Goal: Use online tool/utility: Utilize a website feature to perform a specific function

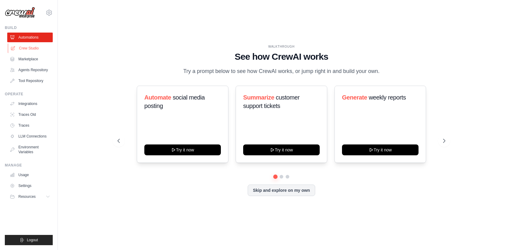
click at [30, 49] on link "Crew Studio" at bounding box center [31, 48] width 46 height 10
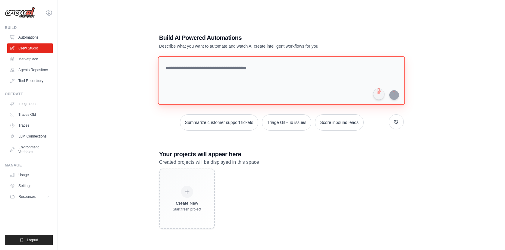
paste textarea "**********"
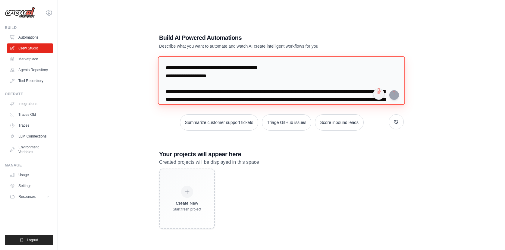
scroll to position [656, 0]
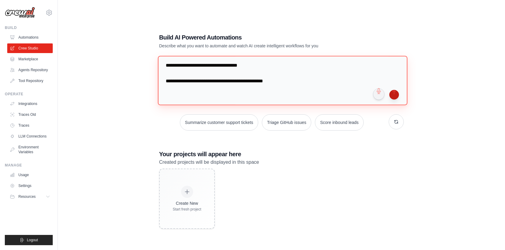
type textarea "**********"
click at [395, 95] on button "submit" at bounding box center [394, 95] width 10 height 10
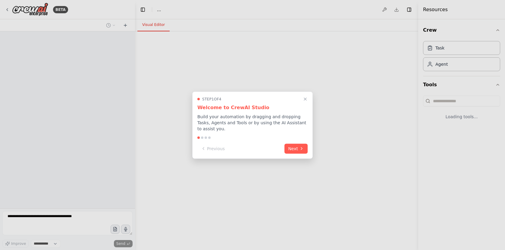
select select "****"
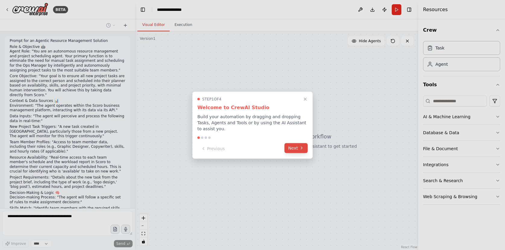
scroll to position [257, 0]
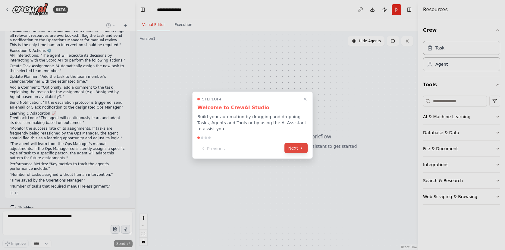
click at [295, 149] on button "Next" at bounding box center [295, 148] width 23 height 10
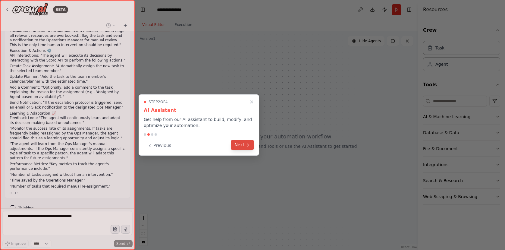
click at [241, 146] on button "Next" at bounding box center [242, 145] width 23 height 10
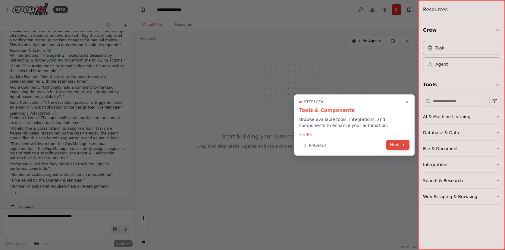
click at [395, 146] on button "Next" at bounding box center [397, 145] width 23 height 10
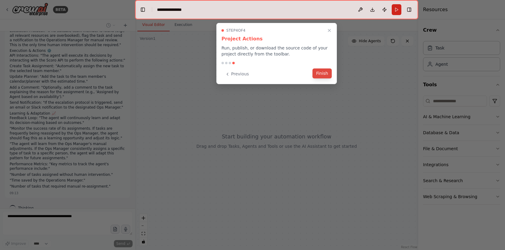
click at [320, 74] on button "Finish" at bounding box center [322, 73] width 19 height 10
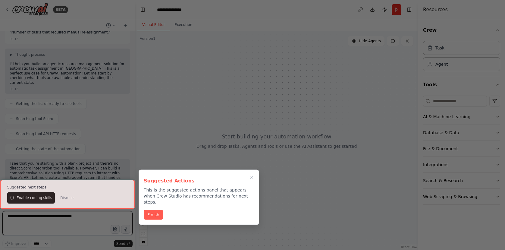
scroll to position [416, 0]
click at [156, 210] on button "Finish" at bounding box center [153, 215] width 19 height 10
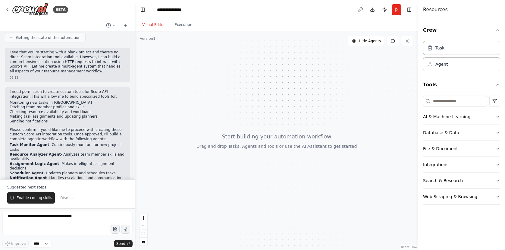
scroll to position [527, 0]
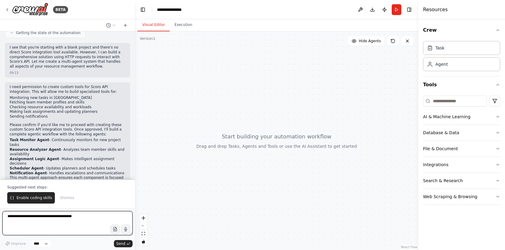
click at [47, 225] on textarea at bounding box center [67, 223] width 130 height 24
type textarea "*********"
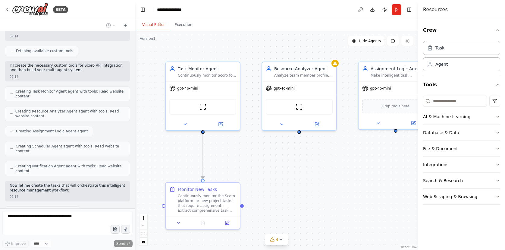
scroll to position [766, 0]
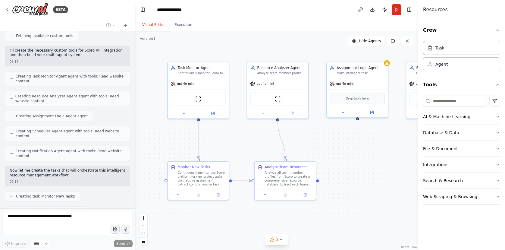
drag, startPoint x: 379, startPoint y: 189, endPoint x: 344, endPoint y: 166, distance: 41.8
click at [344, 166] on div ".deletable-edge-delete-btn { width: 20px; height: 20px; border: 0px solid #ffff…" at bounding box center [276, 140] width 283 height 218
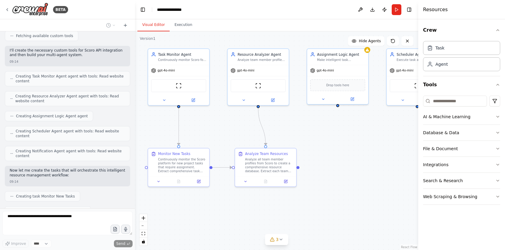
drag, startPoint x: 372, startPoint y: 188, endPoint x: 353, endPoint y: 174, distance: 23.7
click at [353, 174] on div ".deletable-edge-delete-btn { width: 20px; height: 20px; border: 0px solid #ffff…" at bounding box center [276, 140] width 283 height 218
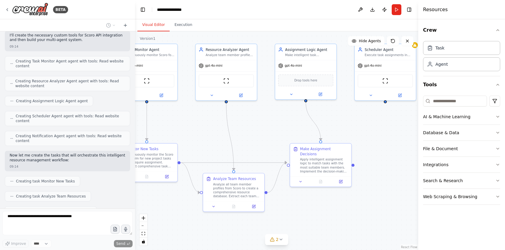
drag, startPoint x: 379, startPoint y: 219, endPoint x: 347, endPoint y: 214, distance: 32.3
click at [347, 214] on div ".deletable-edge-delete-btn { width: 20px; height: 20px; border: 0px solid #ffff…" at bounding box center [276, 140] width 283 height 218
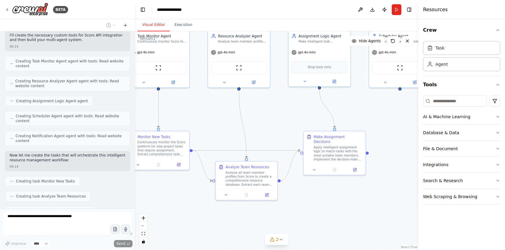
scroll to position [796, 0]
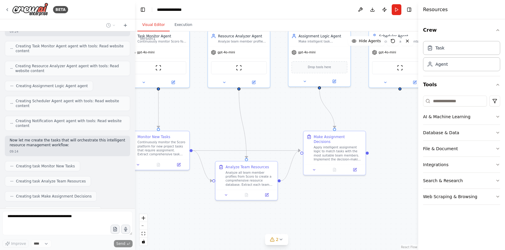
drag, startPoint x: 344, startPoint y: 209, endPoint x: 358, endPoint y: 198, distance: 18.2
click at [358, 198] on div ".deletable-edge-delete-btn { width: 20px; height: 20px; border: 0px solid #ffff…" at bounding box center [276, 140] width 283 height 218
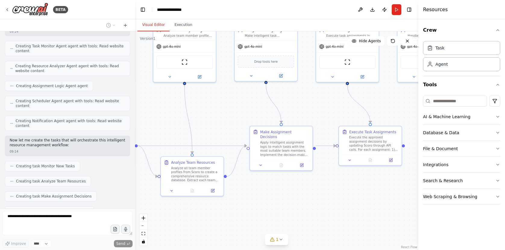
drag, startPoint x: 358, startPoint y: 198, endPoint x: 305, endPoint y: 193, distance: 52.9
click at [305, 193] on div ".deletable-edge-delete-btn { width: 20px; height: 20px; border: 0px solid #ffff…" at bounding box center [276, 140] width 283 height 218
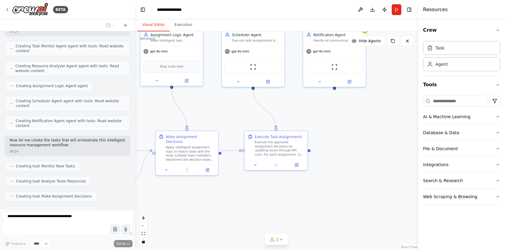
drag, startPoint x: 350, startPoint y: 202, endPoint x: 357, endPoint y: 196, distance: 9.6
click at [256, 207] on div ".deletable-edge-delete-btn { width: 20px; height: 20px; border: 0px solid #ffff…" at bounding box center [276, 140] width 283 height 218
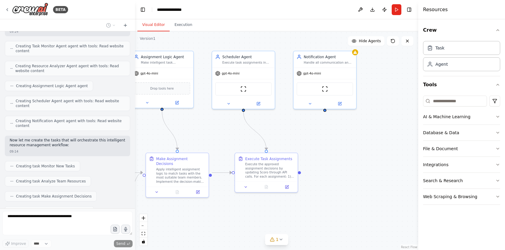
drag, startPoint x: 379, startPoint y: 189, endPoint x: 369, endPoint y: 212, distance: 24.8
click at [369, 212] on div ".deletable-edge-delete-btn { width: 20px; height: 20px; border: 0px solid #ffff…" at bounding box center [276, 140] width 283 height 218
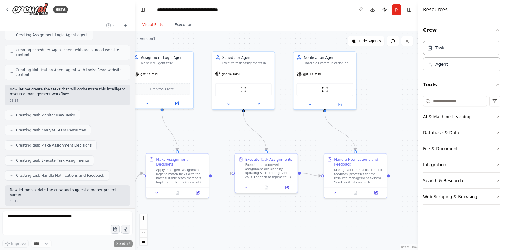
scroll to position [867, 0]
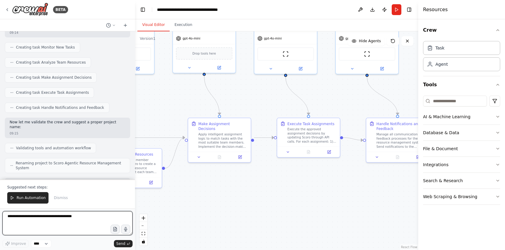
drag, startPoint x: 344, startPoint y: 216, endPoint x: 386, endPoint y: 180, distance: 55.2
click at [386, 180] on div ".deletable-edge-delete-btn { width: 20px; height: 20px; border: 0px solid #ffff…" at bounding box center [276, 140] width 283 height 218
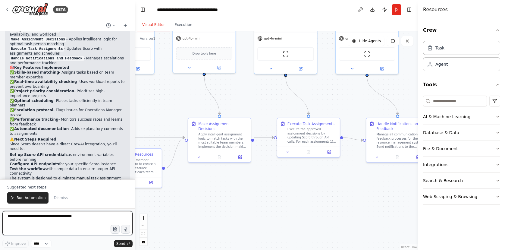
scroll to position [1129, 0]
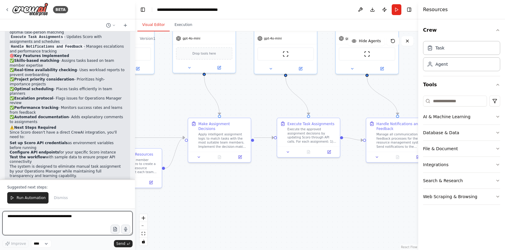
click at [57, 222] on textarea at bounding box center [67, 223] width 130 height 24
type textarea "**********"
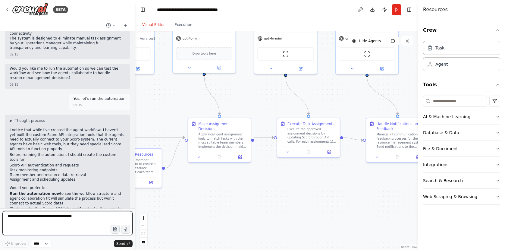
scroll to position [1263, 0]
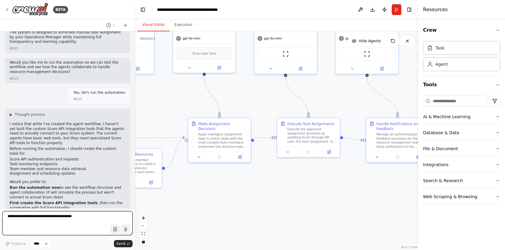
click at [46, 217] on textarea at bounding box center [67, 223] width 130 height 24
type textarea "**********"
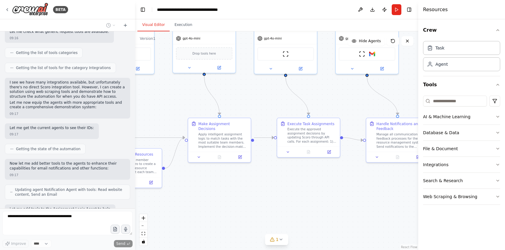
scroll to position [1623, 0]
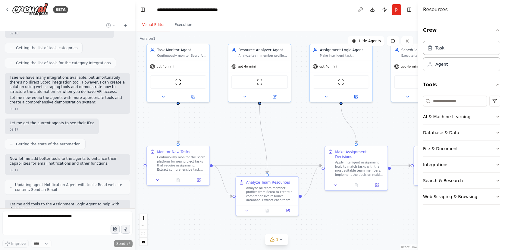
drag, startPoint x: 230, startPoint y: 189, endPoint x: 367, endPoint y: 217, distance: 139.7
click at [367, 217] on div ".deletable-edge-delete-btn { width: 20px; height: 20px; border: 0px solid #ffff…" at bounding box center [276, 140] width 283 height 218
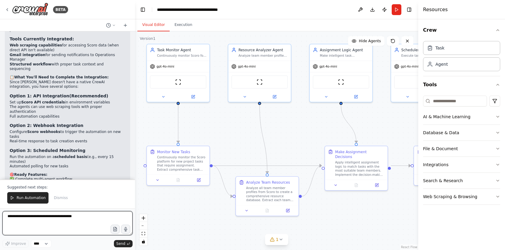
scroll to position [1916, 0]
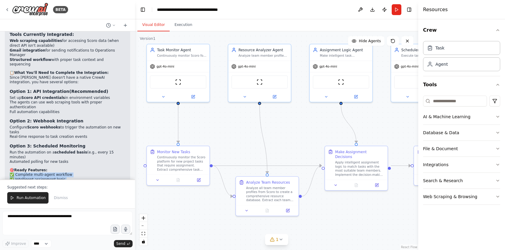
drag, startPoint x: 99, startPoint y: 102, endPoint x: 100, endPoint y: 132, distance: 30.8
click at [100, 133] on div "Perfect! Now I've created your comprehensive Scoro Agentic Resource Management …" at bounding box center [67, 88] width 125 height 273
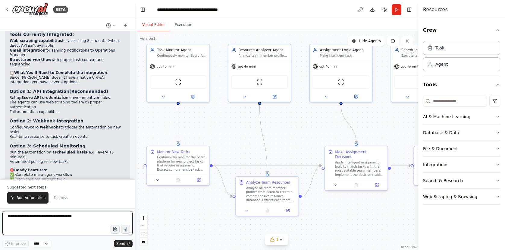
click at [67, 223] on textarea at bounding box center [67, 223] width 130 height 24
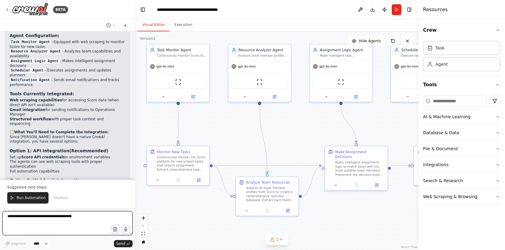
scroll to position [1862, 0]
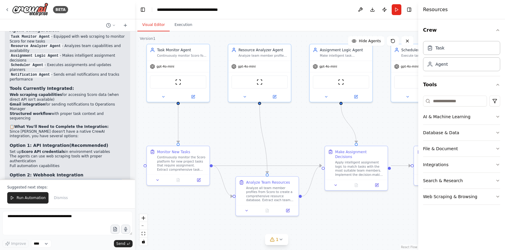
drag, startPoint x: 41, startPoint y: 109, endPoint x: 67, endPoint y: 114, distance: 26.1
click at [67, 179] on ul "Configure Scoro webhooks to trigger the automation on new tasks Real-time respo…" at bounding box center [68, 186] width 116 height 14
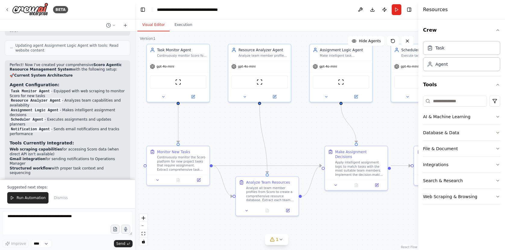
scroll to position [1789, 0]
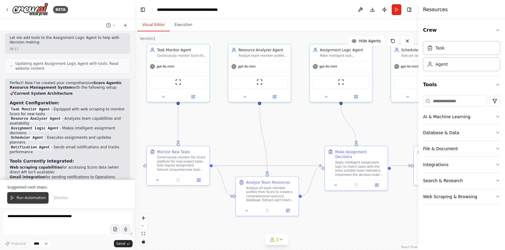
click at [30, 199] on span "Run Automation" at bounding box center [31, 197] width 29 height 5
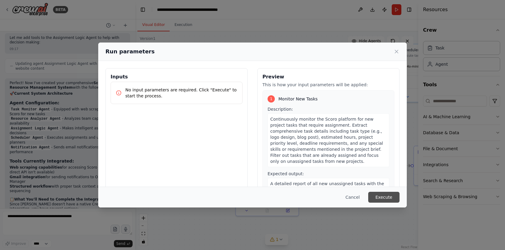
click at [384, 198] on button "Execute" at bounding box center [383, 197] width 31 height 11
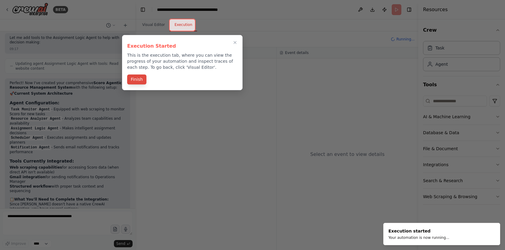
click at [134, 80] on button "Finish" at bounding box center [136, 79] width 19 height 10
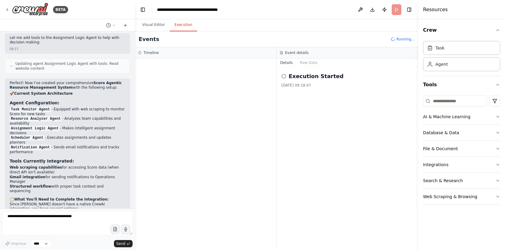
click at [282, 77] on icon at bounding box center [283, 76] width 5 height 5
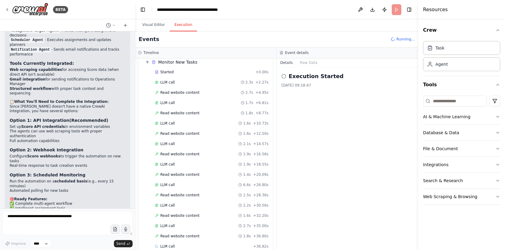
scroll to position [33, 0]
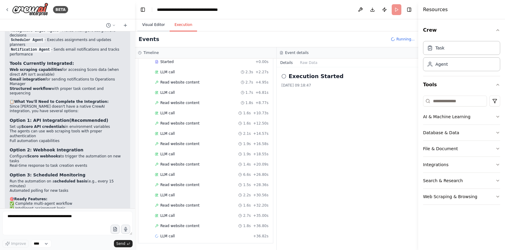
click at [158, 24] on button "Visual Editor" at bounding box center [153, 25] width 32 height 13
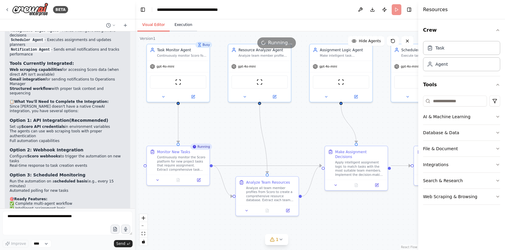
click at [178, 25] on button "Execution" at bounding box center [183, 25] width 27 height 13
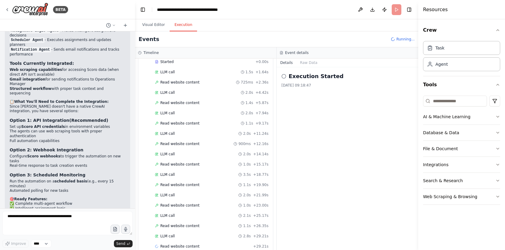
scroll to position [727, 0]
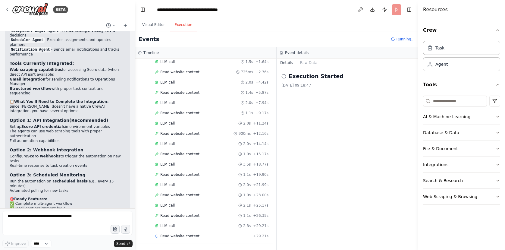
click at [286, 77] on circle at bounding box center [284, 76] width 4 height 4
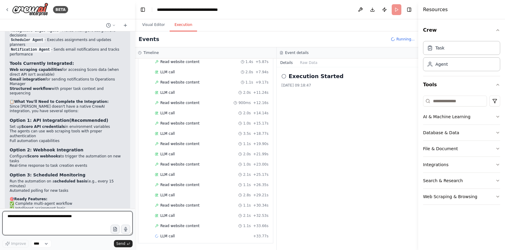
click at [41, 221] on textarea at bounding box center [67, 223] width 130 height 24
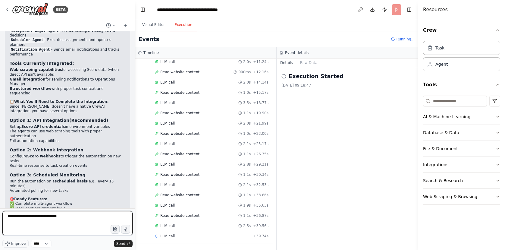
paste textarea "**********"
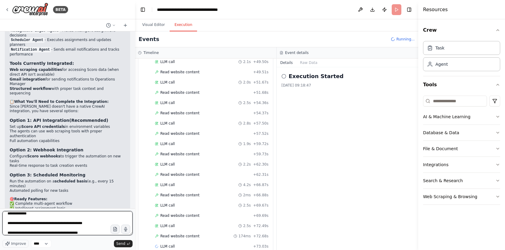
scroll to position [1035, 0]
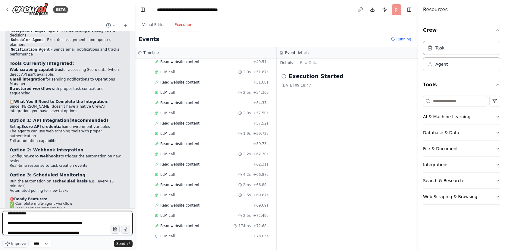
paste textarea "**********"
type textarea "**********"
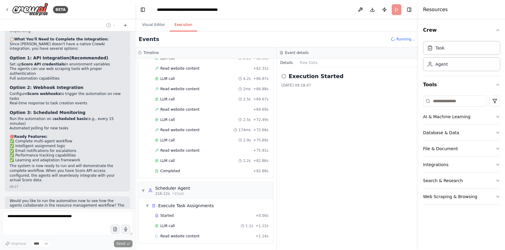
scroll to position [1141, 0]
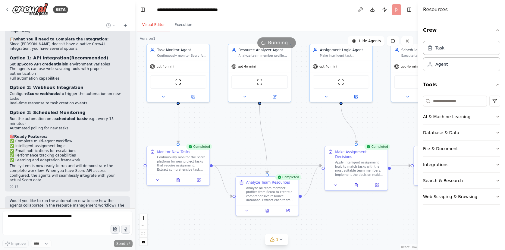
click at [154, 26] on button "Visual Editor" at bounding box center [153, 25] width 32 height 13
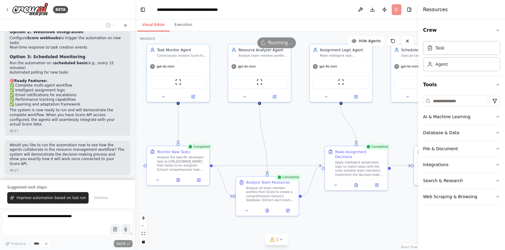
scroll to position [2052, 0]
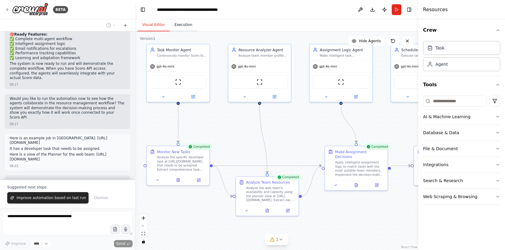
click at [188, 29] on button "Execution" at bounding box center [183, 25] width 27 height 13
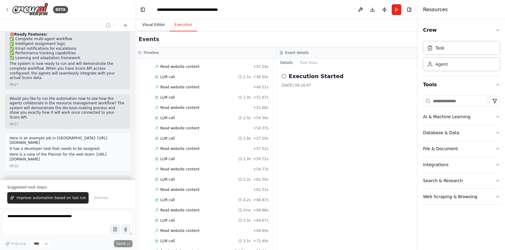
scroll to position [2069, 0]
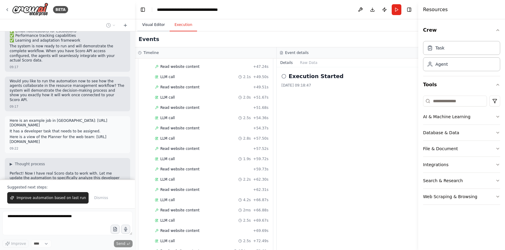
click at [149, 20] on button "Visual Editor" at bounding box center [153, 25] width 32 height 13
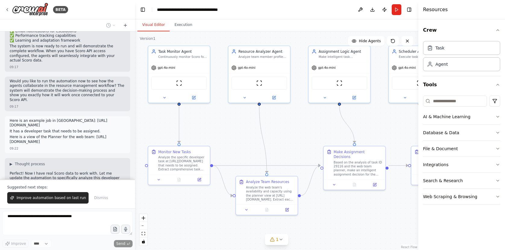
scroll to position [2087, 0]
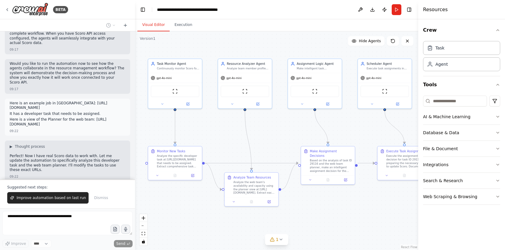
drag, startPoint x: 238, startPoint y: 157, endPoint x: 227, endPoint y: 155, distance: 11.5
click at [227, 155] on div ".deletable-edge-delete-btn { width: 20px; height: 20px; border: 0px solid #ffff…" at bounding box center [276, 140] width 283 height 218
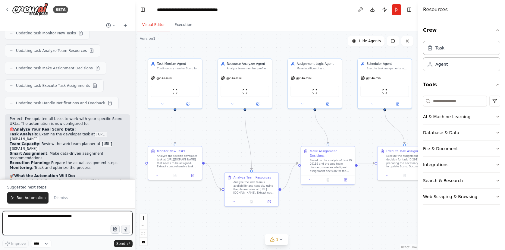
scroll to position [2250, 0]
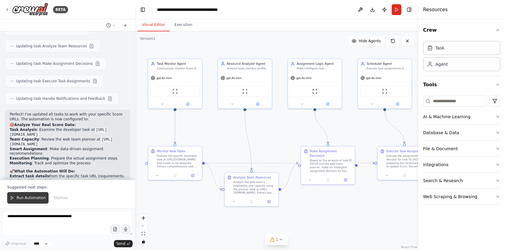
click at [41, 198] on span "Run Automation" at bounding box center [31, 197] width 29 height 5
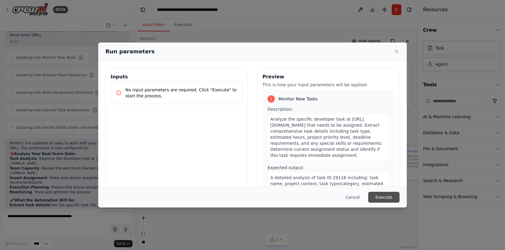
click at [387, 196] on button "Execute" at bounding box center [383, 197] width 31 height 11
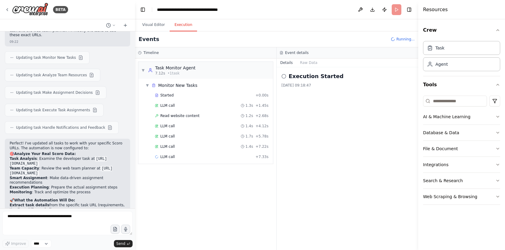
drag, startPoint x: 99, startPoint y: 127, endPoint x: 99, endPoint y: 133, distance: 6.0
click at [99, 203] on ol "Extract task details from the specific task URL (requirements, timeline, skills…" at bounding box center [68, 224] width 116 height 42
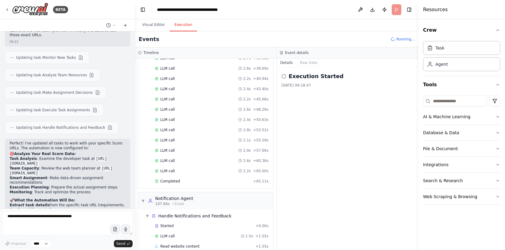
scroll to position [632, 0]
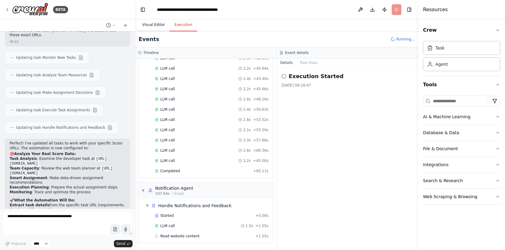
click at [155, 27] on button "Visual Editor" at bounding box center [153, 25] width 32 height 13
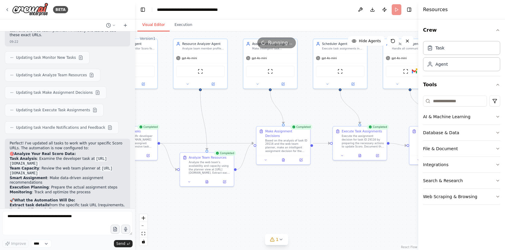
drag, startPoint x: 378, startPoint y: 221, endPoint x: 294, endPoint y: 236, distance: 85.0
click at [333, 202] on div ".deletable-edge-delete-btn { width: 20px; height: 20px; border: 0px solid #ffff…" at bounding box center [276, 140] width 283 height 218
click at [280, 240] on icon at bounding box center [280, 239] width 5 height 5
click at [367, 206] on div ".deletable-edge-delete-btn { width: 20px; height: 20px; border: 0px solid #ffff…" at bounding box center [276, 140] width 283 height 218
click at [332, 225] on button at bounding box center [335, 223] width 10 height 7
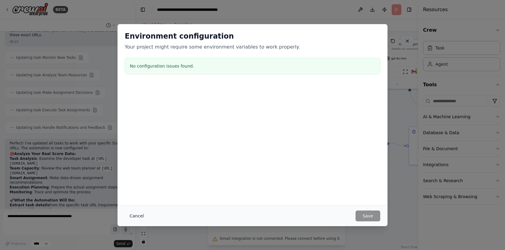
click at [135, 215] on button "Cancel" at bounding box center [137, 215] width 24 height 11
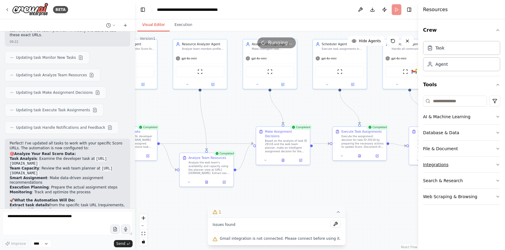
click at [452, 167] on button "Integrations" at bounding box center [461, 165] width 77 height 16
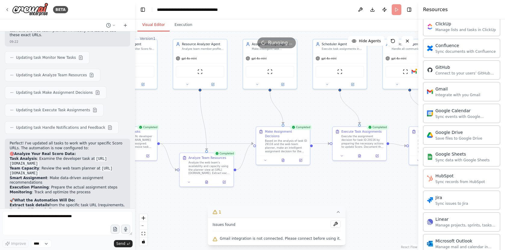
scroll to position [175, 0]
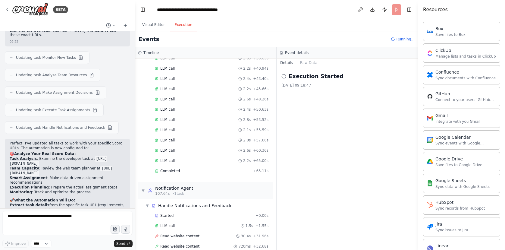
click at [184, 25] on button "Execution" at bounding box center [183, 25] width 27 height 13
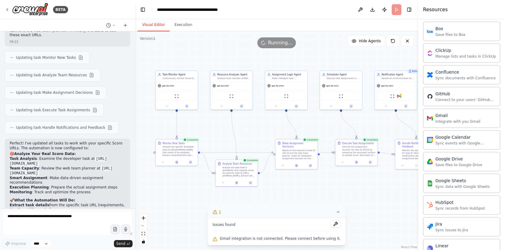
click at [156, 27] on button "Visual Editor" at bounding box center [153, 25] width 32 height 13
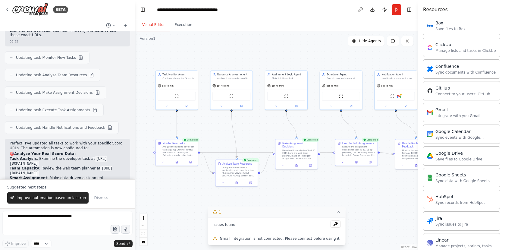
scroll to position [2250, 0]
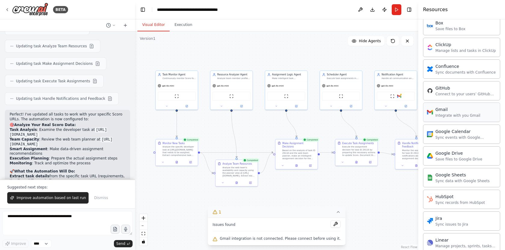
click at [476, 115] on div "Integrate with you Gmail" at bounding box center [457, 115] width 45 height 5
click at [454, 113] on div "Gmail Integrate with you Gmail" at bounding box center [457, 111] width 45 height 11
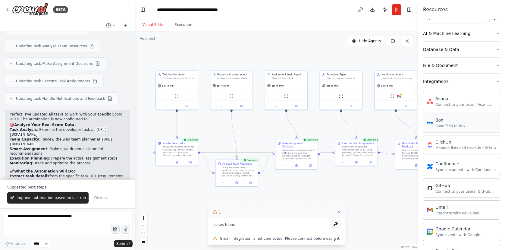
scroll to position [89, 0]
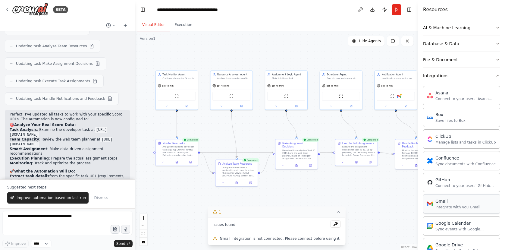
click at [441, 208] on div "Integrate with you Gmail" at bounding box center [457, 207] width 45 height 5
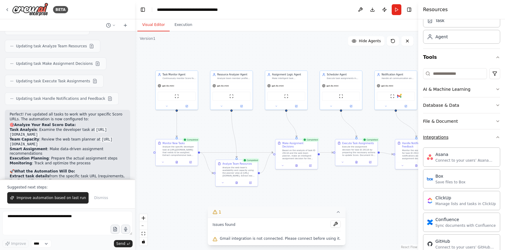
scroll to position [11, 0]
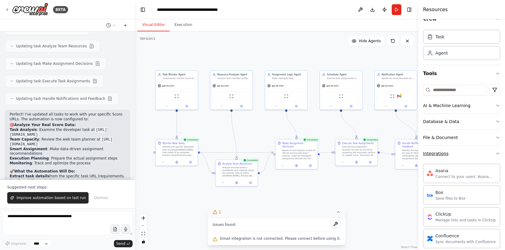
click at [493, 154] on button "Integrations" at bounding box center [461, 154] width 77 height 16
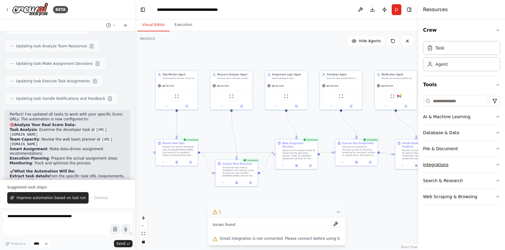
scroll to position [0, 0]
click at [63, 222] on textarea at bounding box center [67, 223] width 130 height 24
click at [61, 199] on span "Improve automation based on last run" at bounding box center [51, 197] width 69 height 5
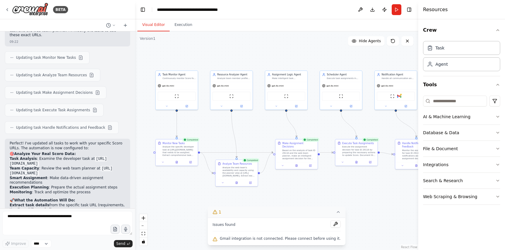
scroll to position [2237, 0]
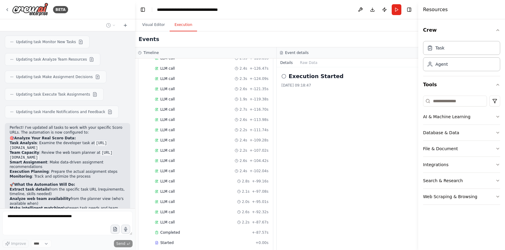
click at [181, 24] on button "Execution" at bounding box center [183, 25] width 27 height 13
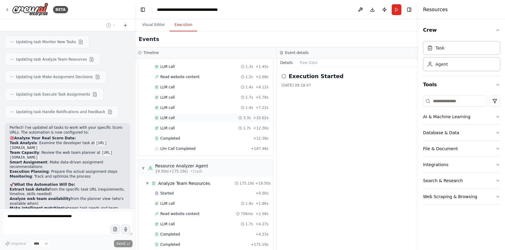
scroll to position [0, 0]
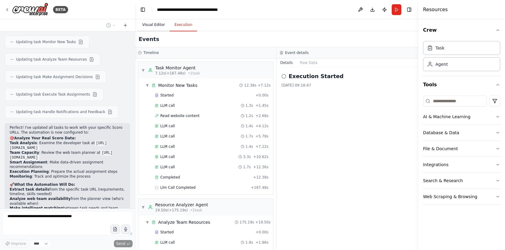
click at [150, 26] on button "Visual Editor" at bounding box center [153, 25] width 32 height 13
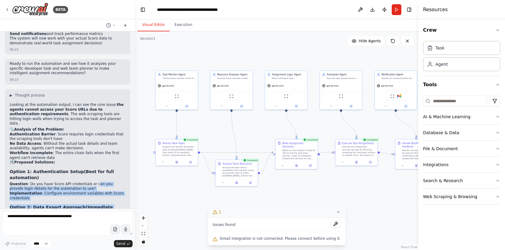
drag, startPoint x: 95, startPoint y: 98, endPoint x: 94, endPoint y: 133, distance: 35.6
click at [94, 133] on div "Looking at the automation output, I can see the core issue: the agents cannot a…" at bounding box center [68, 203] width 116 height 203
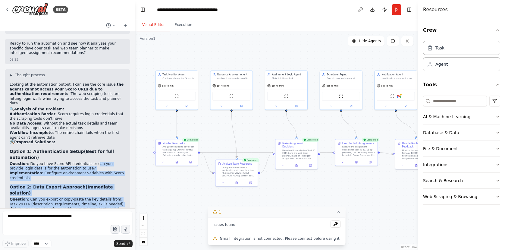
scroll to position [2455, 0]
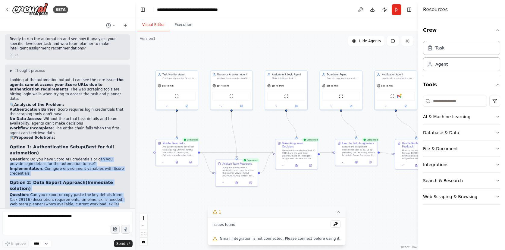
click at [86, 166] on li "Implementation : Configure environment variables with Scoro credentials" at bounding box center [68, 170] width 116 height 9
